Goal: Book appointment/travel/reservation

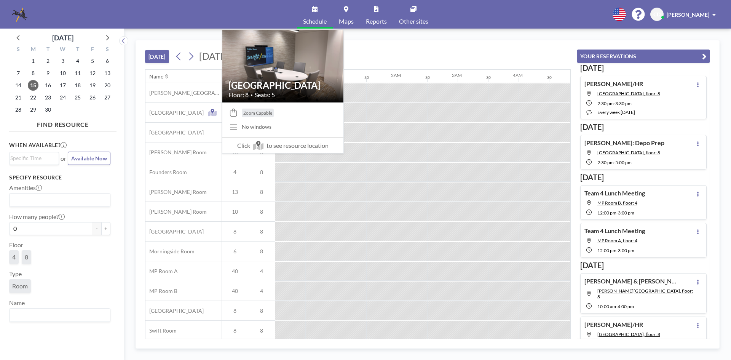
scroll to position [0, 701]
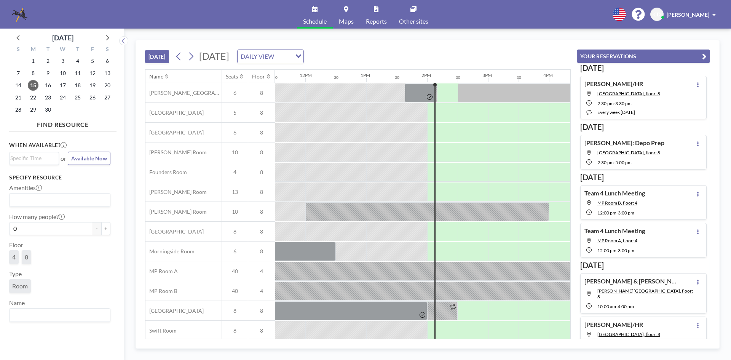
click at [28, 88] on div "15" at bounding box center [33, 85] width 15 height 12
click at [32, 87] on span "15" at bounding box center [33, 85] width 11 height 11
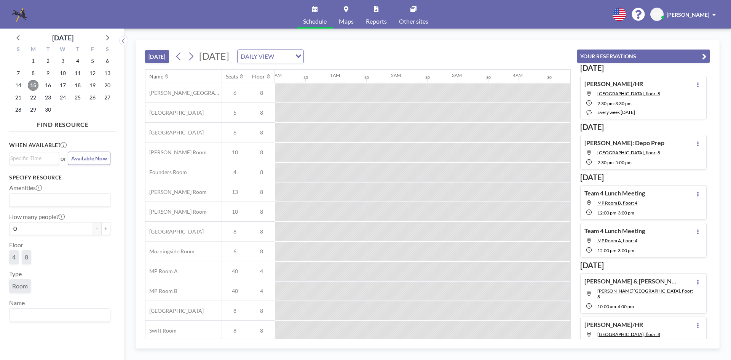
scroll to position [0, 823]
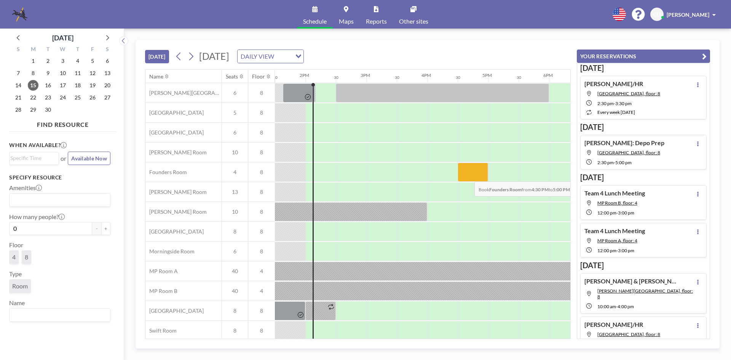
click at [468, 176] on div at bounding box center [473, 172] width 30 height 19
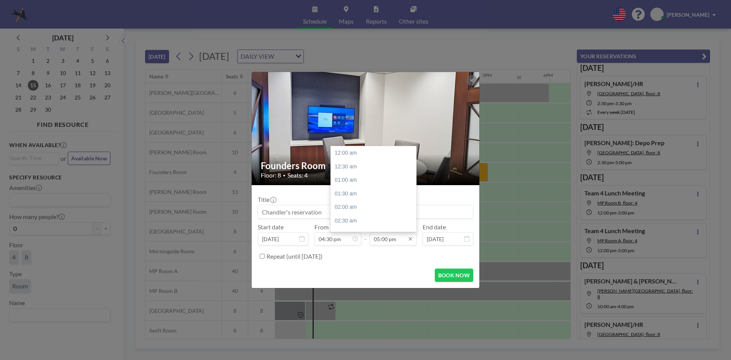
scroll to position [461, 0]
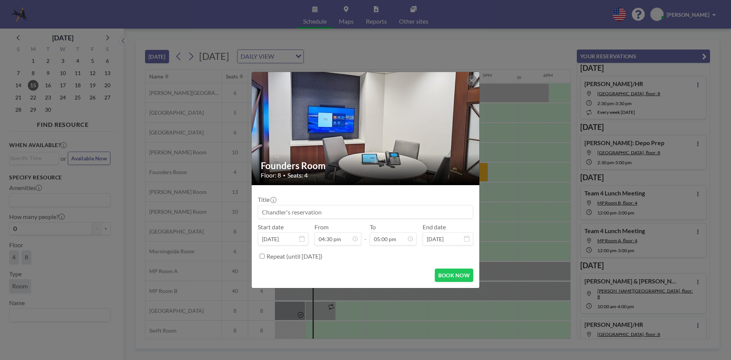
click at [340, 225] on div "From 04:30 pm" at bounding box center [338, 234] width 47 height 22
click at [340, 217] on input at bounding box center [365, 211] width 215 height 13
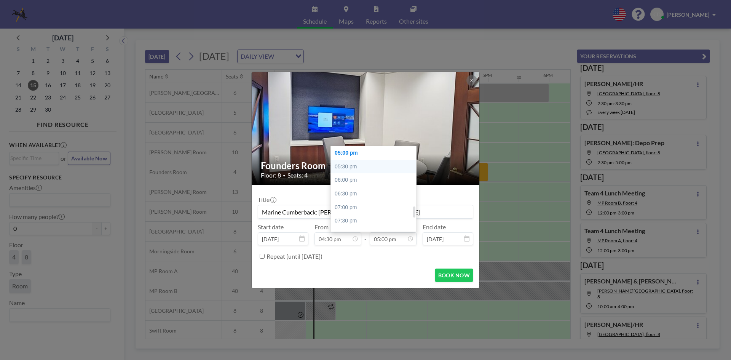
type input "Marine Cumberback: [PERSON_NAME] & [PERSON_NAME]"
click at [370, 168] on div "05:30 pm" at bounding box center [375, 167] width 89 height 14
type input "05:30 pm"
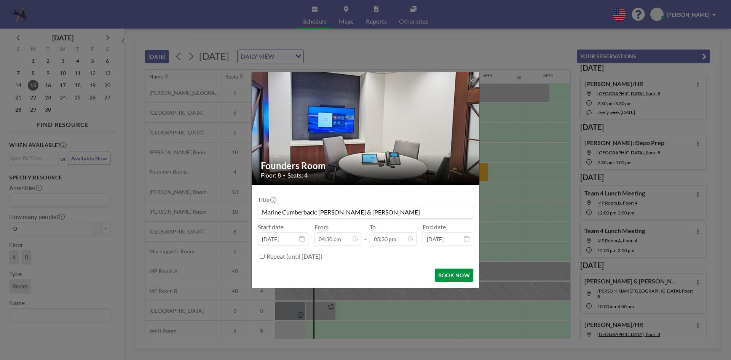
click at [448, 273] on button "BOOK NOW" at bounding box center [454, 275] width 38 height 13
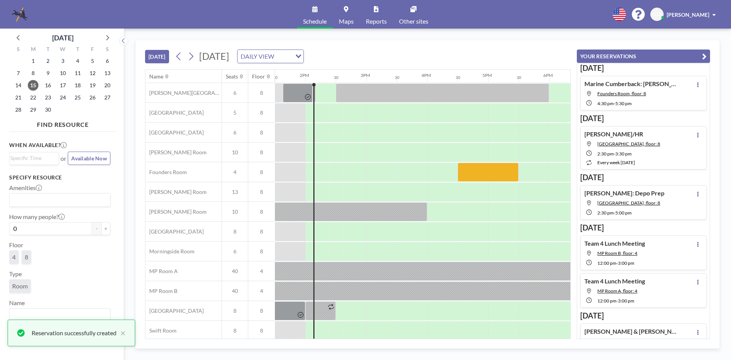
scroll to position [152, 0]
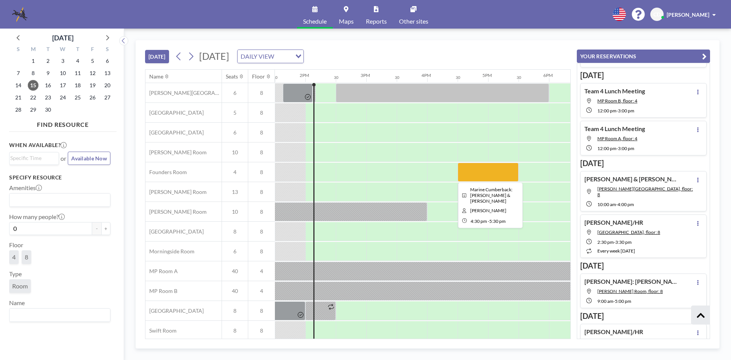
click at [487, 166] on div at bounding box center [488, 172] width 61 height 19
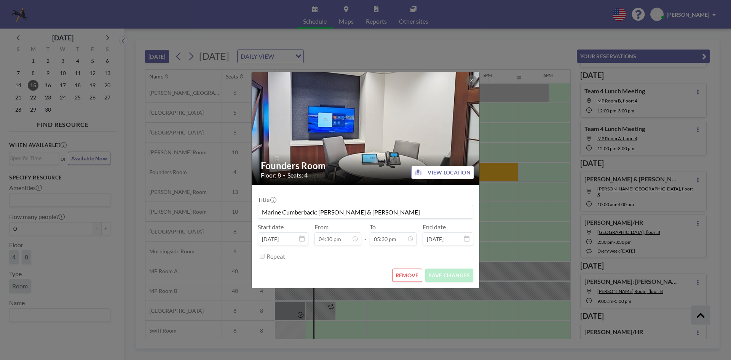
click at [374, 216] on input "Marine Cumberback: [PERSON_NAME] & [PERSON_NAME]" at bounding box center [365, 211] width 215 height 13
type input "Marine Cumberback: [PERSON_NAME] & [PERSON_NAME]"
click at [450, 273] on button "SAVE CHANGES" at bounding box center [449, 275] width 48 height 13
